Goal: Use online tool/utility: Utilize a website feature to perform a specific function

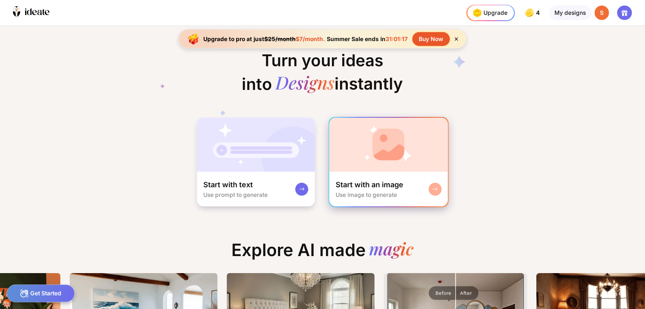
click at [379, 179] on div "Start with an image Use image to generate" at bounding box center [388, 189] width 119 height 35
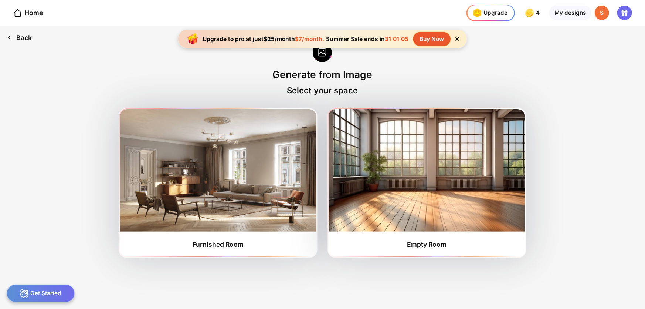
click at [17, 35] on div "Back" at bounding box center [19, 37] width 38 height 23
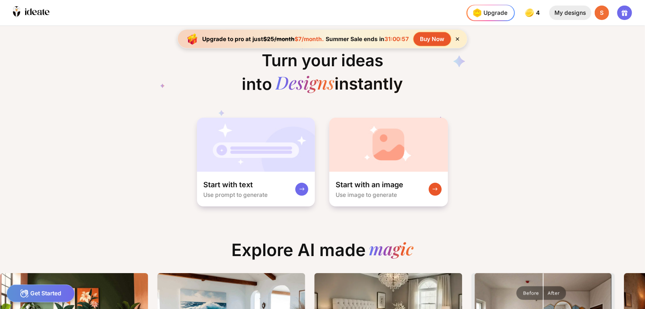
click at [577, 11] on div "My designs" at bounding box center [570, 13] width 42 height 15
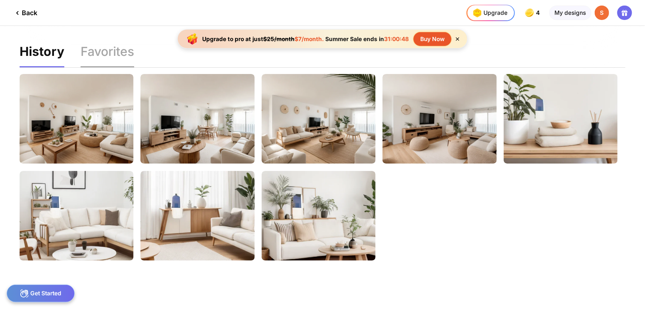
click at [102, 50] on div "Favorites" at bounding box center [108, 55] width 54 height 21
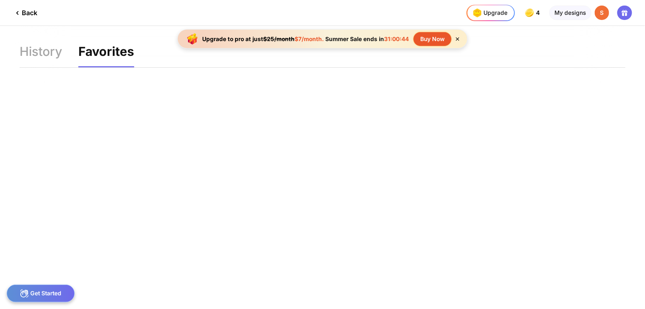
click at [32, 12] on div "Back" at bounding box center [25, 13] width 24 height 9
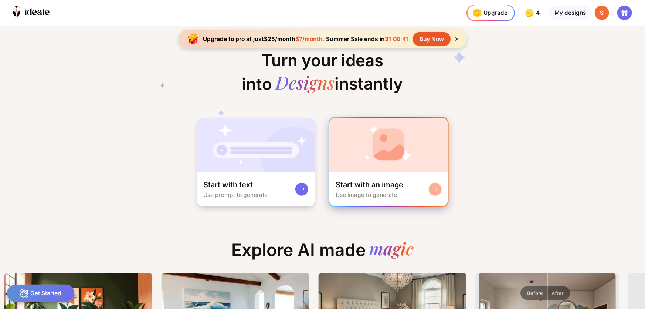
click at [434, 189] on rect at bounding box center [435, 189] width 6 height 6
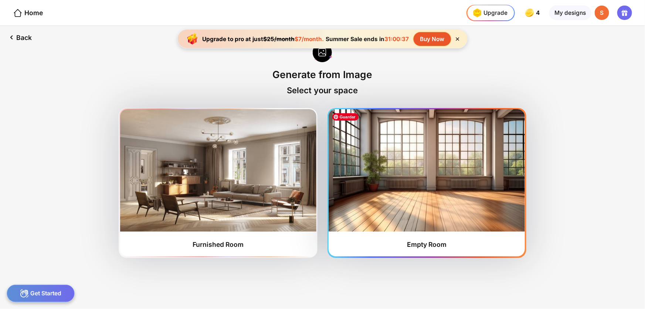
click at [392, 155] on img at bounding box center [427, 170] width 196 height 122
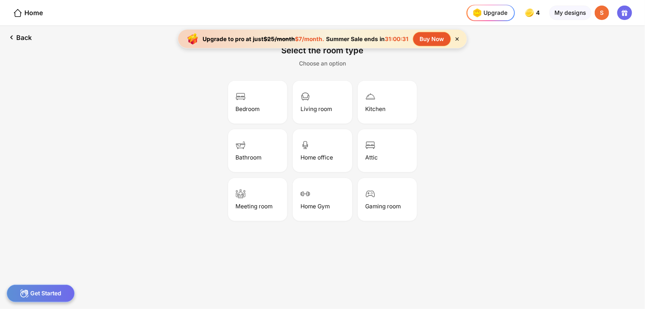
click at [457, 39] on icon at bounding box center [457, 39] width 6 height 6
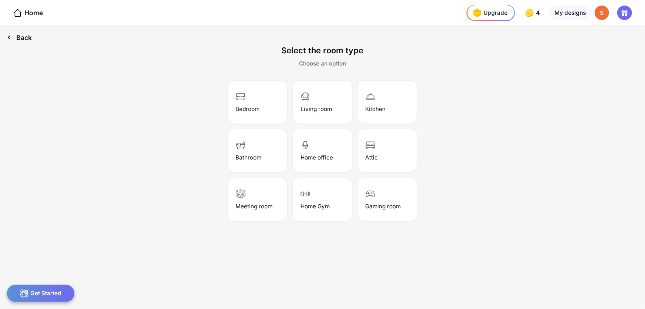
click at [22, 34] on div "Back" at bounding box center [19, 37] width 38 height 23
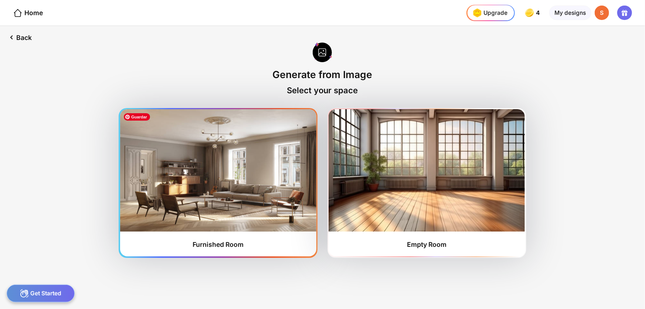
click at [215, 208] on img at bounding box center [218, 170] width 196 height 122
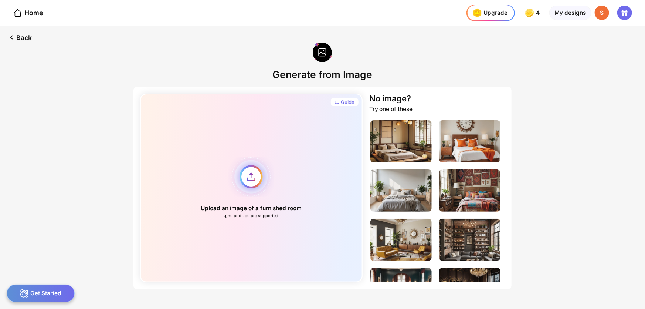
click at [256, 177] on div "Upload an image of a furnished room .png and .jpg are supported" at bounding box center [251, 188] width 223 height 189
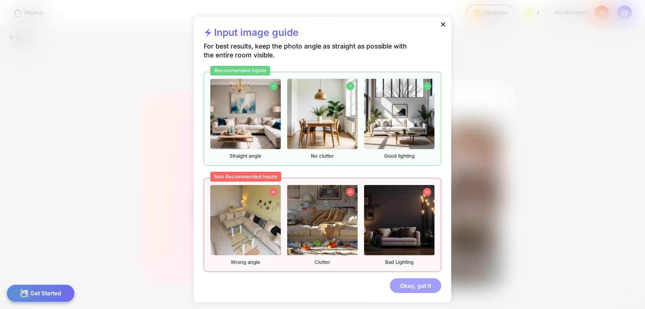
click at [419, 286] on div "Okay, got it" at bounding box center [415, 285] width 51 height 15
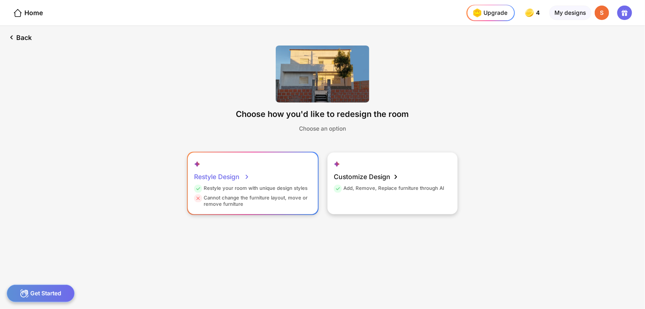
click at [261, 181] on div "Restyle Design Restyle your room with unique design styles Cannot change the fu…" at bounding box center [253, 183] width 130 height 62
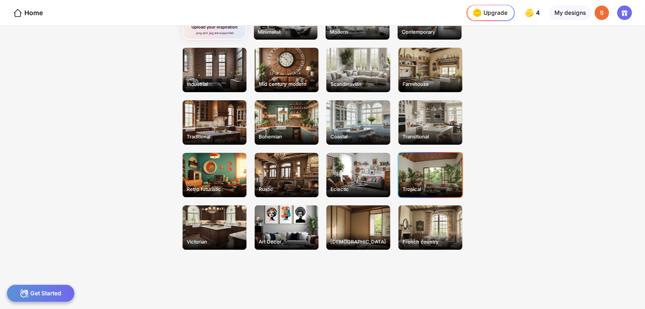
click at [429, 176] on div "Tropical" at bounding box center [431, 175] width 64 height 44
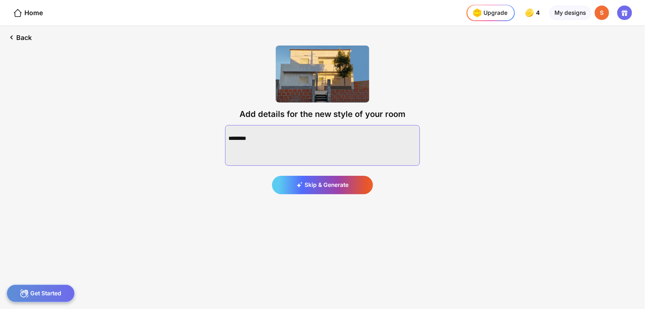
click at [280, 142] on textarea at bounding box center [322, 145] width 195 height 41
paste textarea "**********"
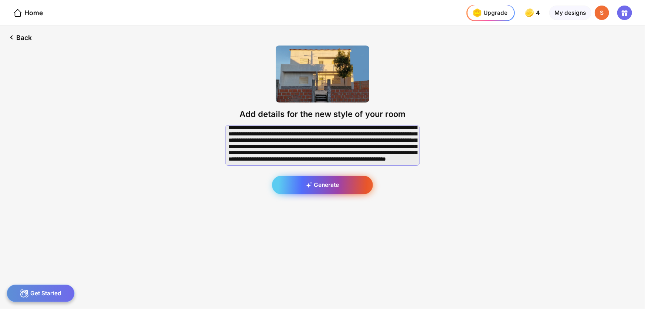
type textarea "**********"
click at [345, 185] on div "Generate" at bounding box center [322, 185] width 101 height 18
